Goal: Transaction & Acquisition: Book appointment/travel/reservation

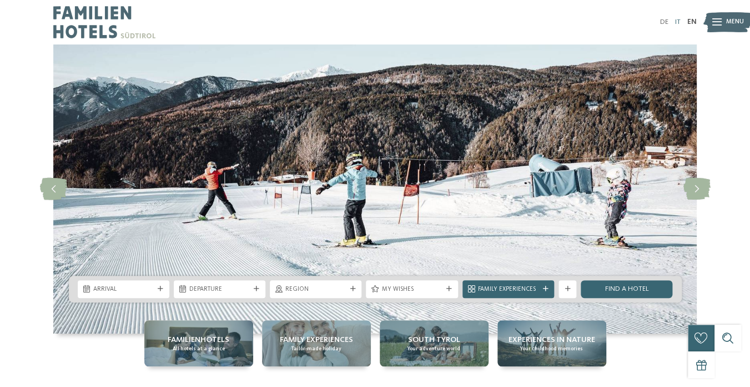
click at [678, 22] on link "IT" at bounding box center [678, 21] width 6 height 7
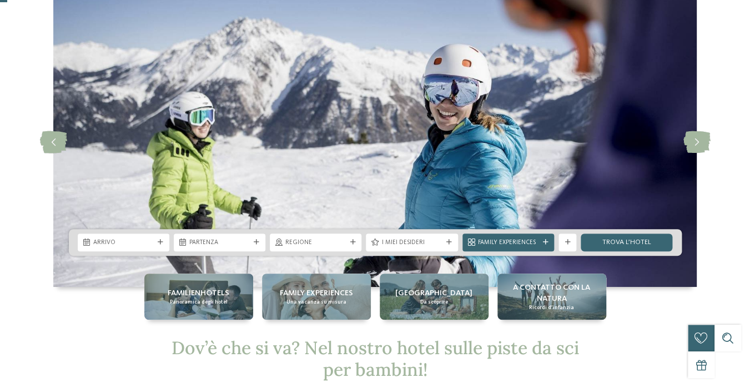
scroll to position [58, 0]
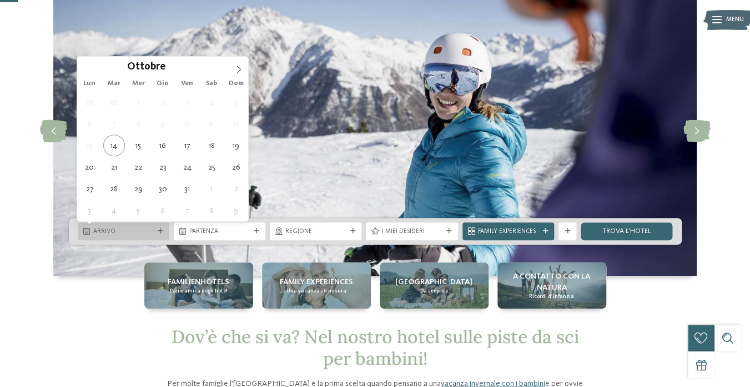
click at [135, 234] on span "Arrivo" at bounding box center [123, 231] width 61 height 9
click at [238, 68] on icon at bounding box center [239, 70] width 8 height 8
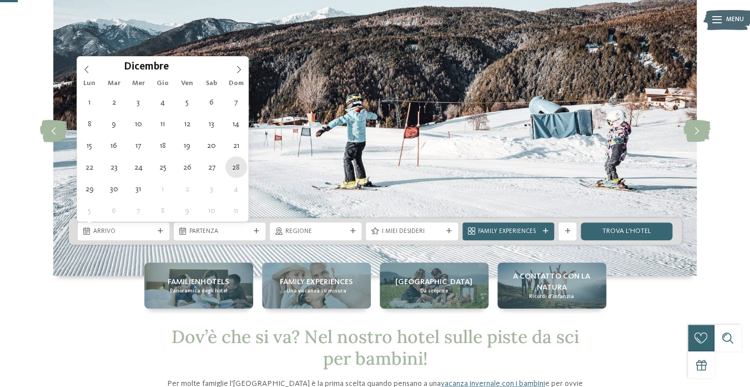
type div "28.12.2025"
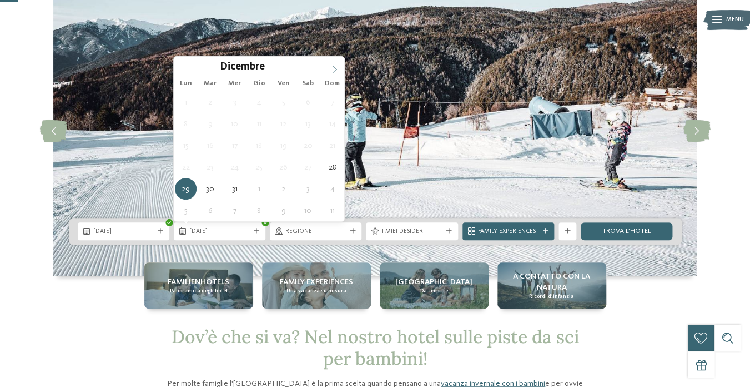
type input "****"
click at [333, 64] on span at bounding box center [334, 66] width 19 height 19
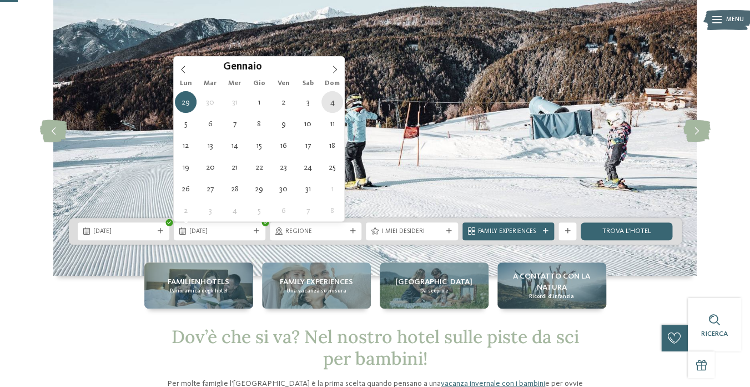
type div "04.01.2026"
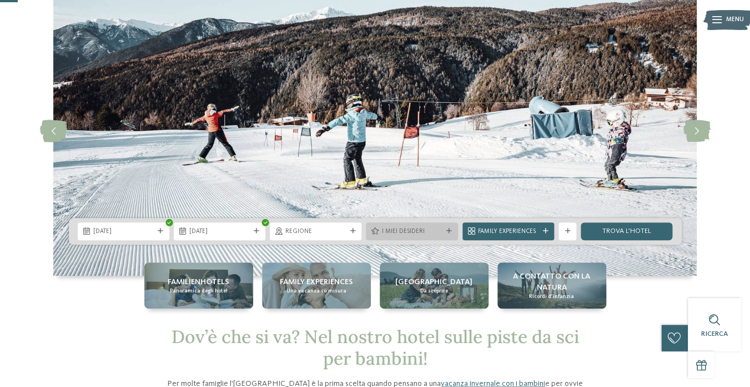
click at [436, 228] on span "I miei desideri" at bounding box center [412, 231] width 61 height 9
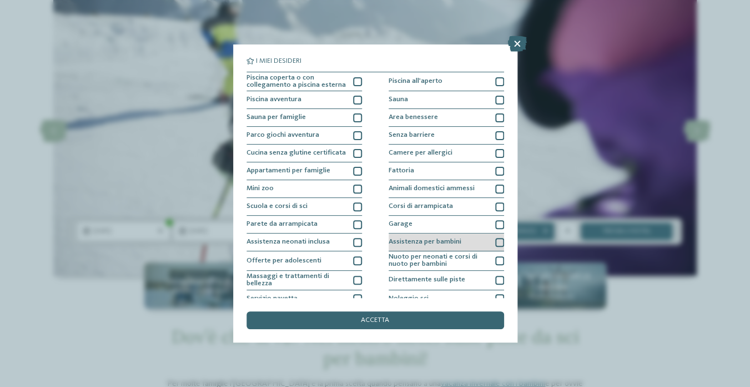
click at [501, 239] on div at bounding box center [499, 242] width 9 height 9
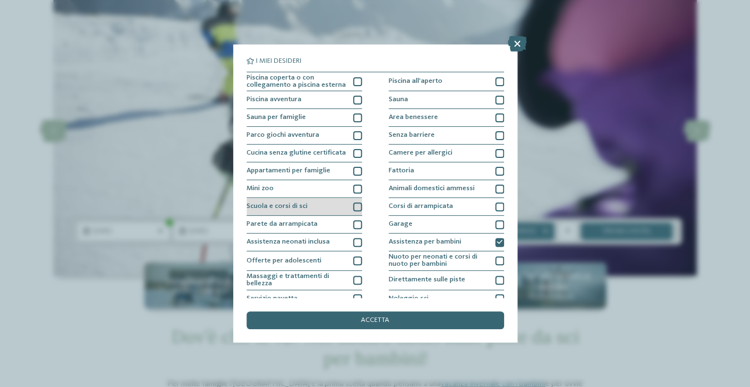
click at [359, 205] on div at bounding box center [357, 206] width 9 height 9
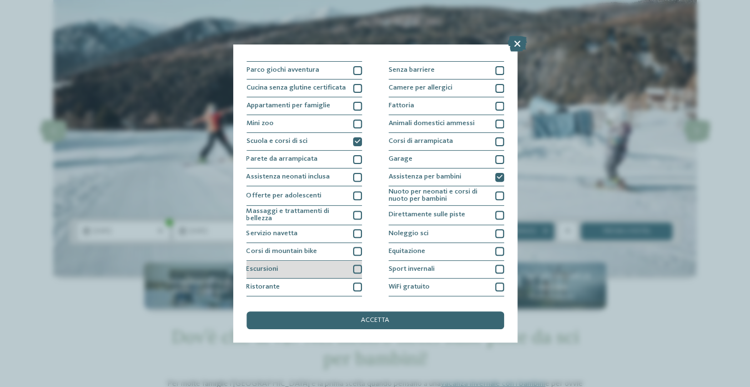
scroll to position [62, 0]
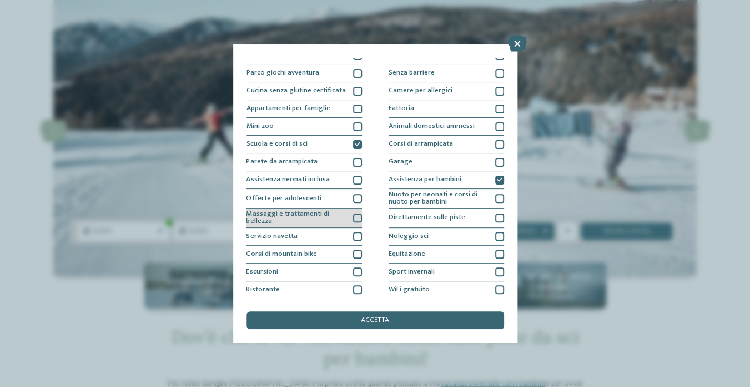
click at [358, 216] on div at bounding box center [357, 217] width 9 height 9
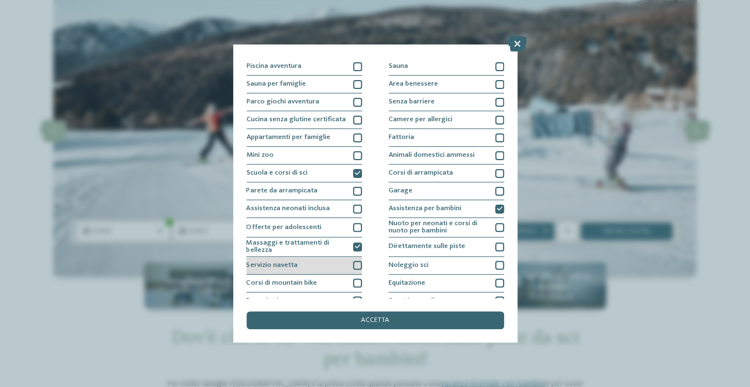
scroll to position [0, 0]
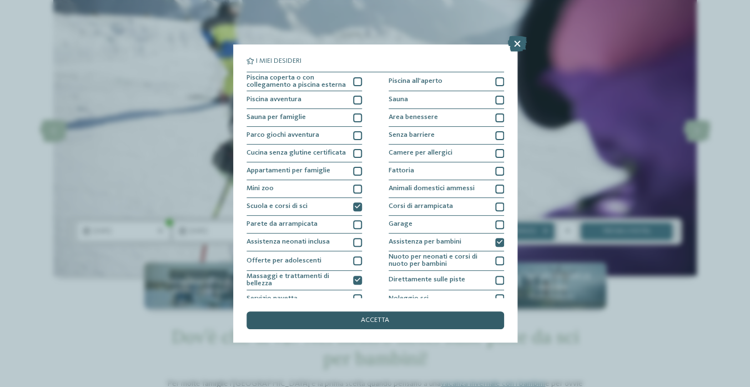
click at [379, 320] on span "accetta" at bounding box center [375, 320] width 28 height 7
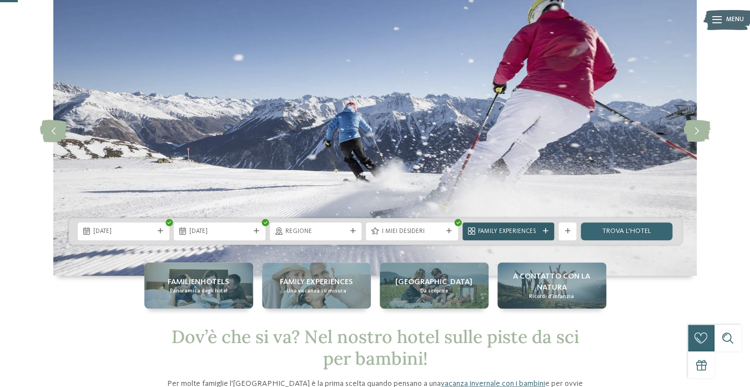
click at [505, 230] on span "Family Experiences" at bounding box center [508, 231] width 61 height 9
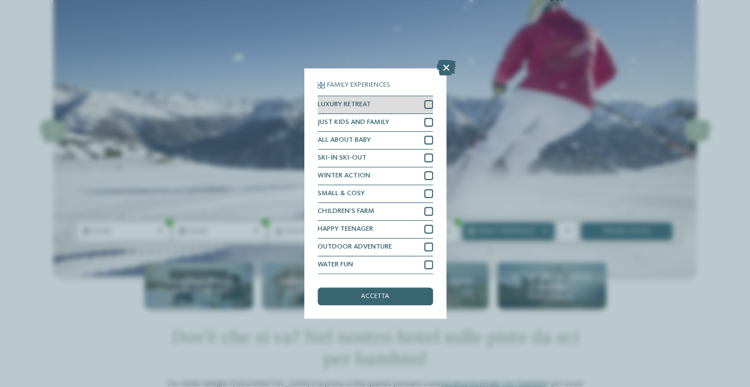
click at [430, 104] on div at bounding box center [428, 104] width 9 height 9
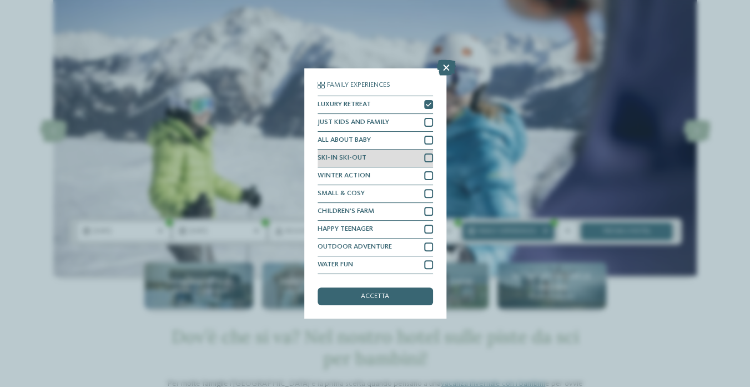
click at [430, 154] on div at bounding box center [428, 157] width 9 height 9
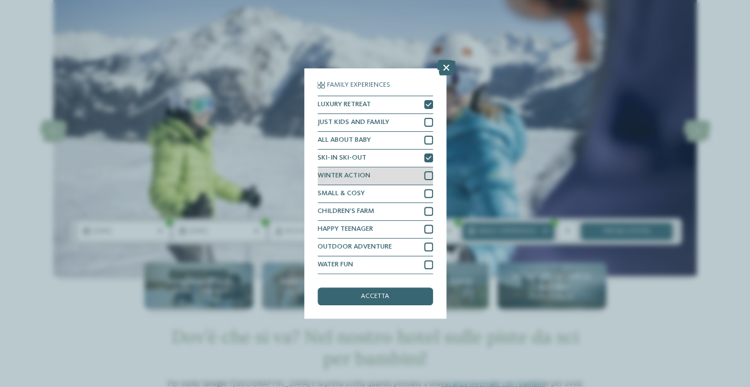
click at [425, 174] on div at bounding box center [428, 175] width 9 height 9
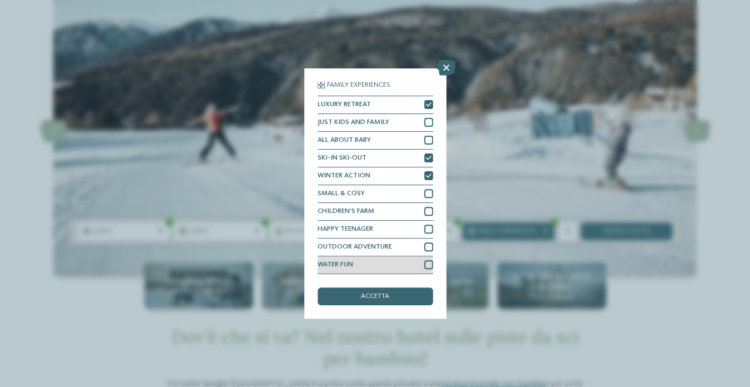
click at [429, 265] on div at bounding box center [428, 264] width 9 height 9
click at [404, 296] on div "accetta" at bounding box center [376, 296] width 116 height 18
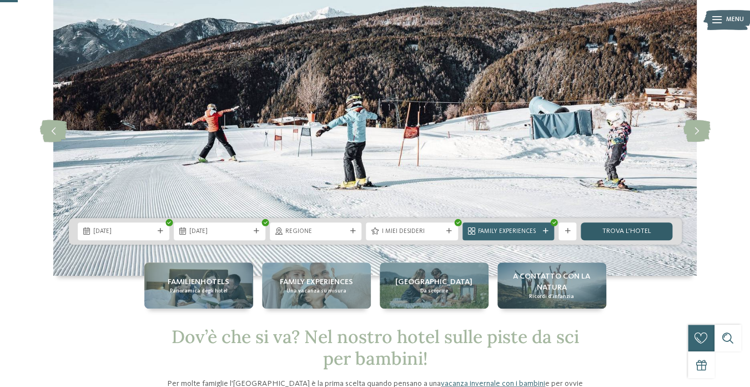
click at [625, 230] on link "trova l’hotel" at bounding box center [627, 231] width 92 height 18
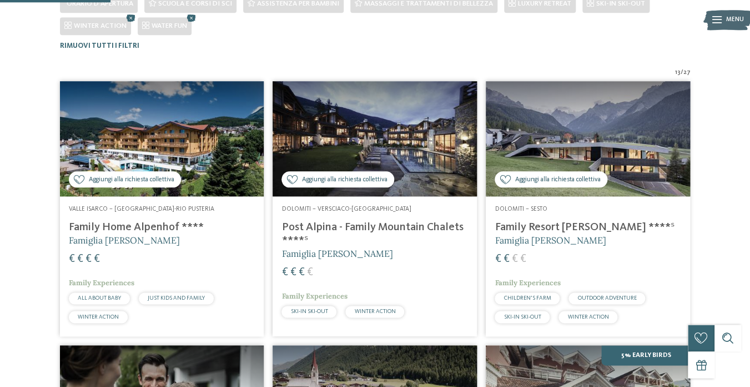
scroll to position [283, 0]
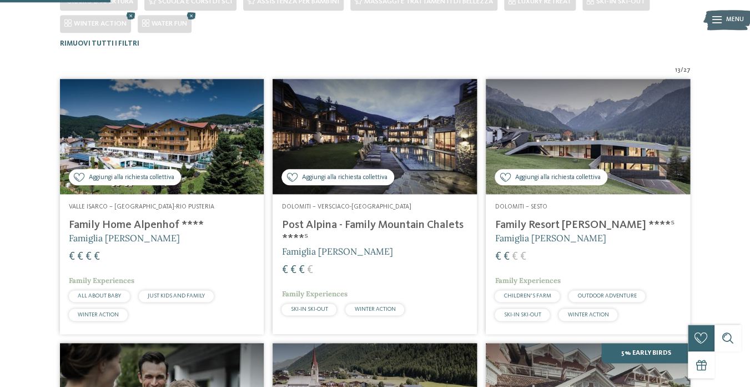
click at [330, 224] on h4 "Post Alpina - Family Mountain Chalets ****ˢ" at bounding box center [375, 231] width 187 height 27
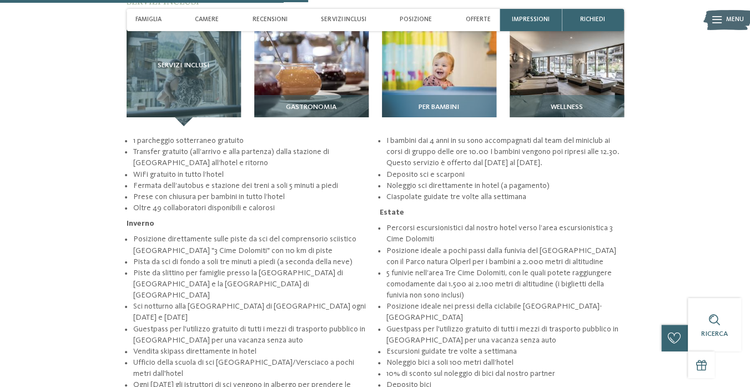
scroll to position [1412, 0]
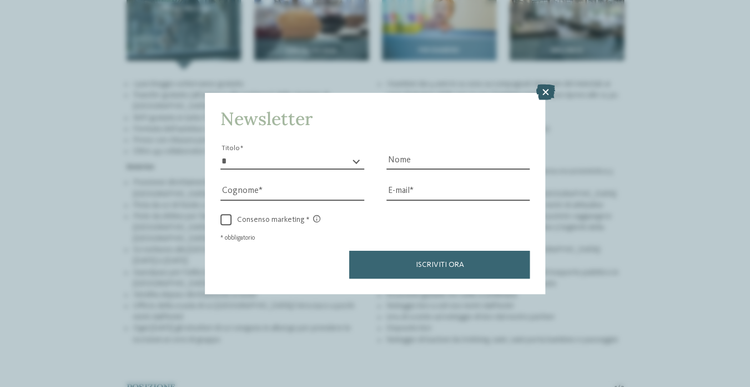
click at [547, 92] on icon at bounding box center [545, 92] width 19 height 16
